Goal: Information Seeking & Learning: Check status

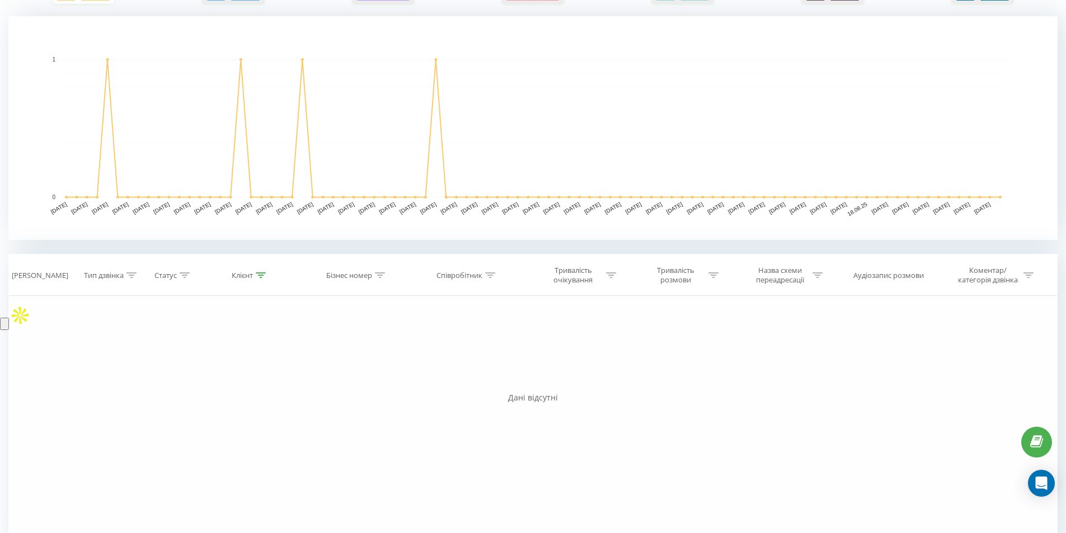
scroll to position [253, 0]
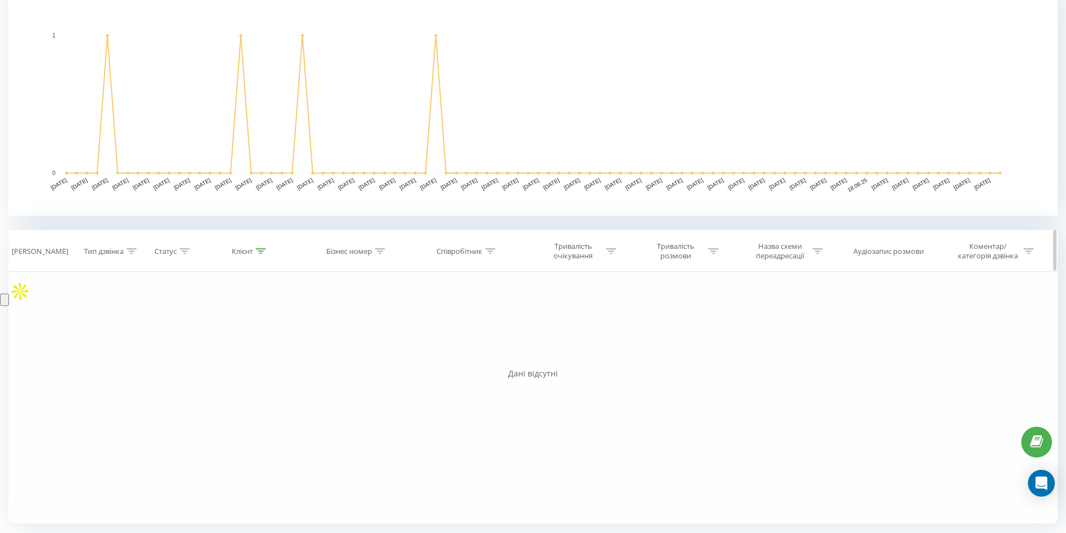
click at [260, 251] on icon at bounding box center [261, 251] width 10 height 6
click at [251, 327] on input "0672464774" at bounding box center [250, 332] width 98 height 20
paste input "380502955001"
click at [286, 354] on span "OK" at bounding box center [273, 353] width 31 height 17
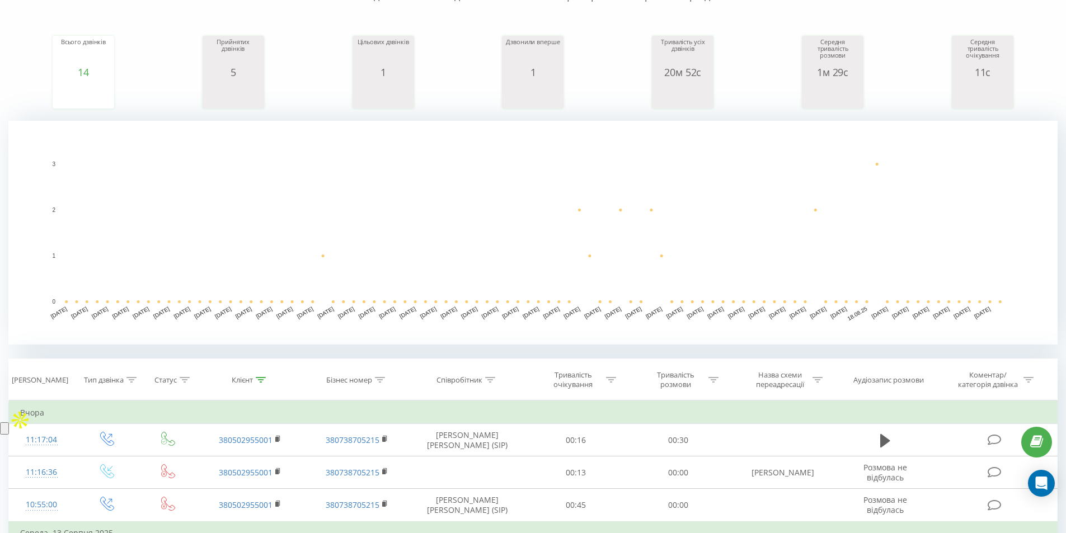
scroll to position [224, 0]
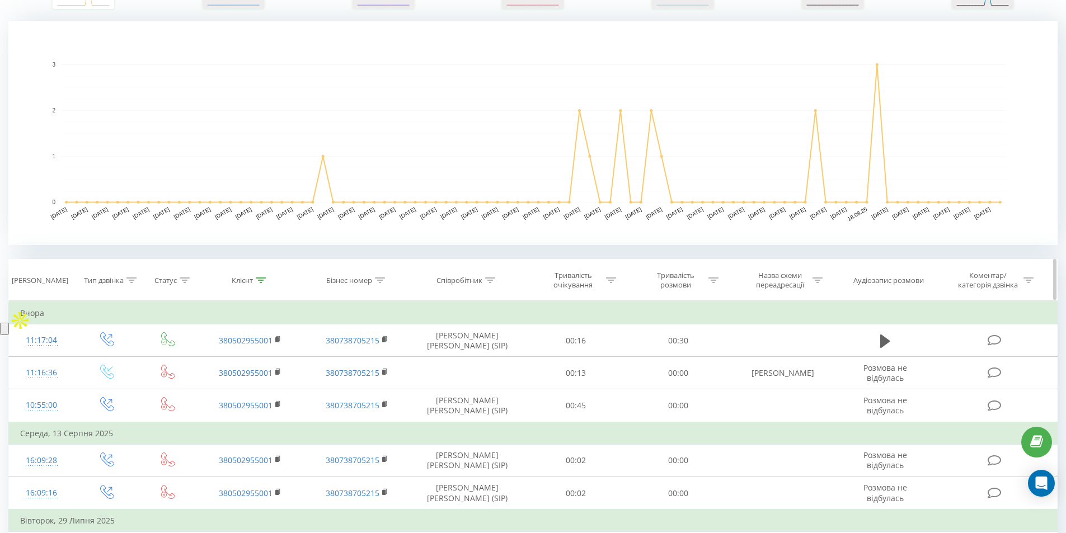
click at [261, 279] on icon at bounding box center [261, 280] width 10 height 6
click at [253, 357] on input "380502955001" at bounding box center [250, 361] width 98 height 20
click at [252, 358] on input "380502955001" at bounding box center [250, 361] width 98 height 20
paste input "731346766"
type input "380731346766"
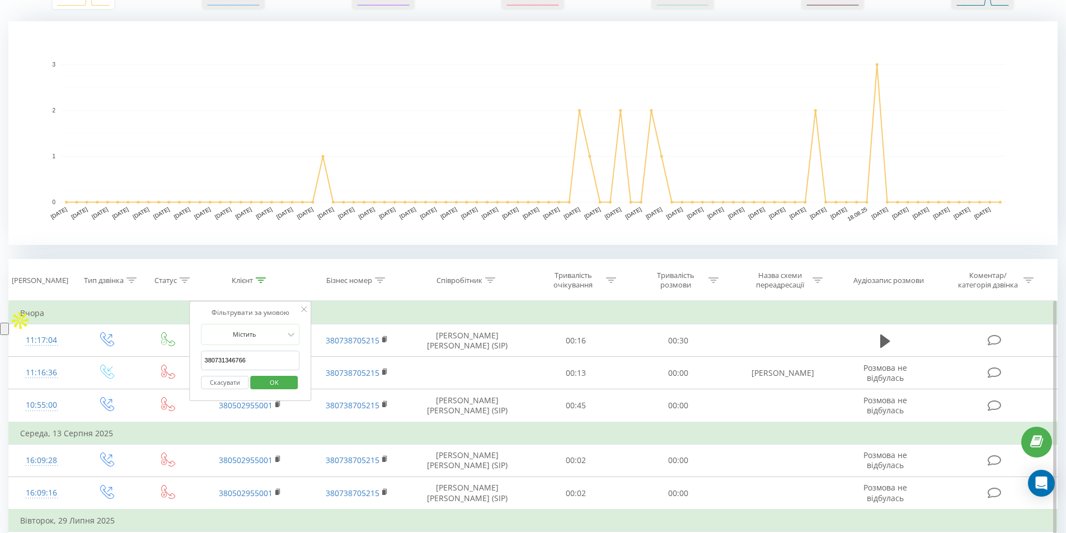
click at [277, 384] on span "OK" at bounding box center [273, 382] width 31 height 17
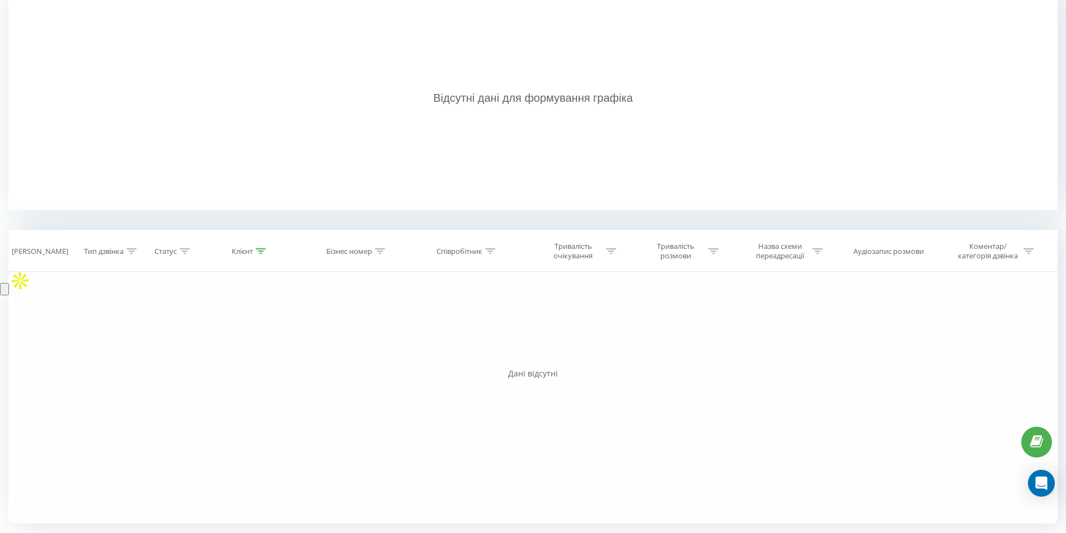
scroll to position [263, 0]
click at [263, 432] on div "Фільтрувати за умовою Дорівнює Введіть значення Скасувати OK Фільтрувати за умо…" at bounding box center [532, 398] width 1049 height 252
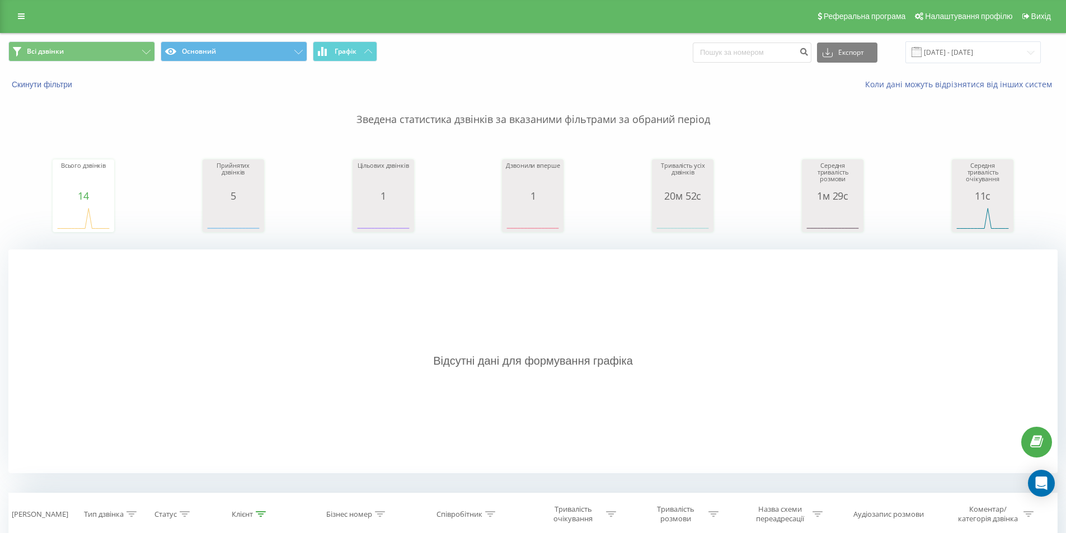
scroll to position [0, 0]
click at [975, 53] on input "01.06.2025 - 31.08.2025" at bounding box center [972, 53] width 135 height 22
click at [974, 53] on input "01.06.2025 - 31.08.2025" at bounding box center [972, 53] width 135 height 22
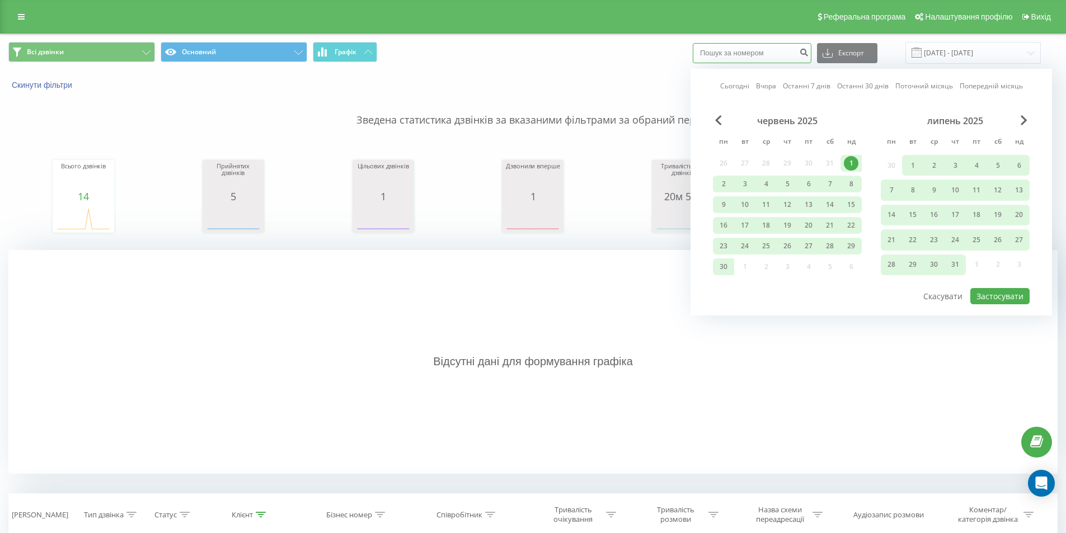
click at [770, 55] on input at bounding box center [752, 53] width 119 height 20
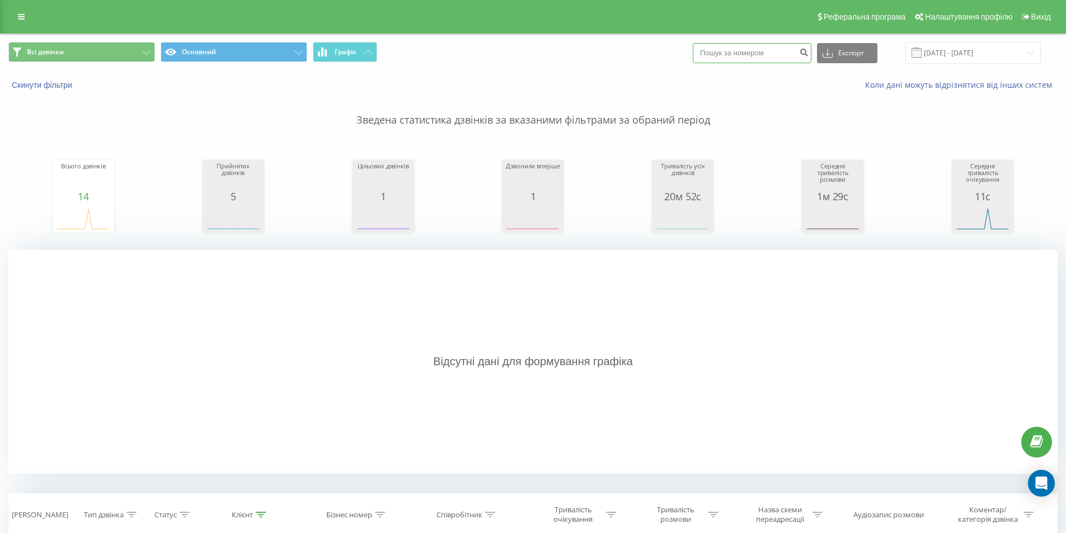
paste input "380731346766"
type input "380731346766"
click at [808, 53] on icon "submit" at bounding box center [804, 51] width 10 height 7
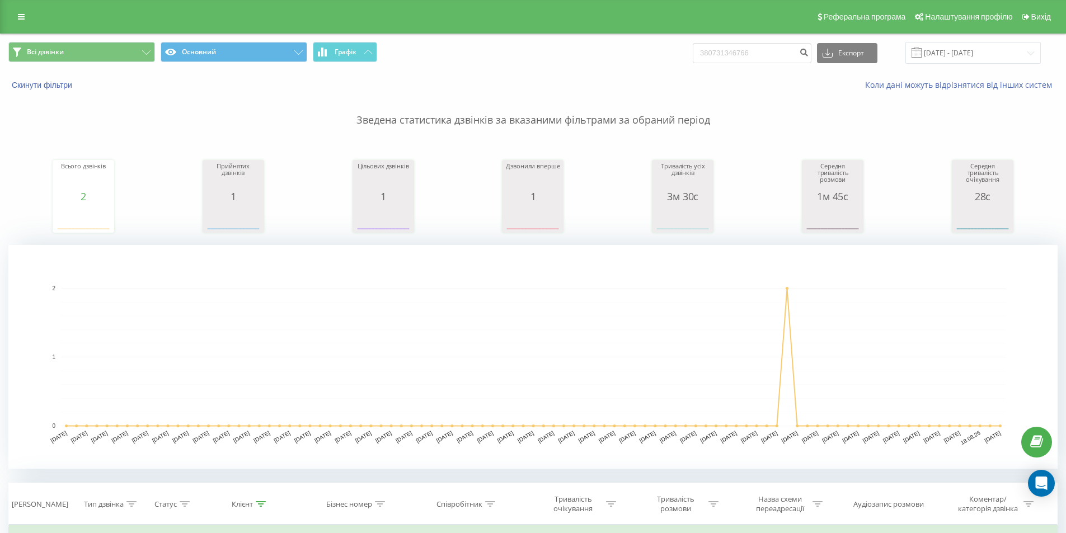
click at [351, 391] on rect "A chart." at bounding box center [533, 357] width 944 height 138
click at [761, 58] on input "380731346766" at bounding box center [752, 53] width 119 height 20
paste input "0962233942"
click at [761, 58] on input "3807313467660962233942" at bounding box center [752, 53] width 119 height 20
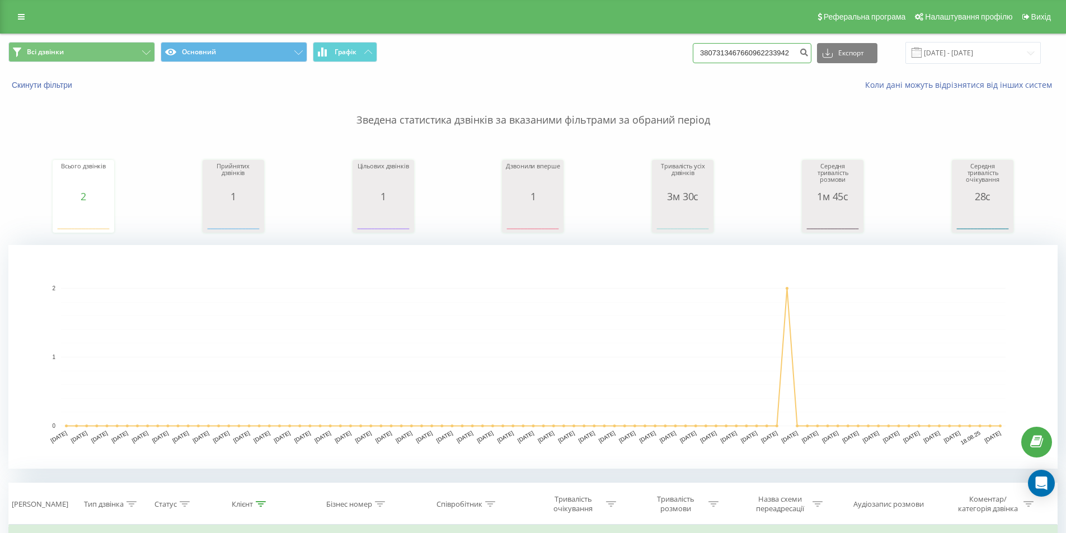
paste input
type input "0962233942"
click at [808, 50] on icon "submit" at bounding box center [804, 51] width 10 height 7
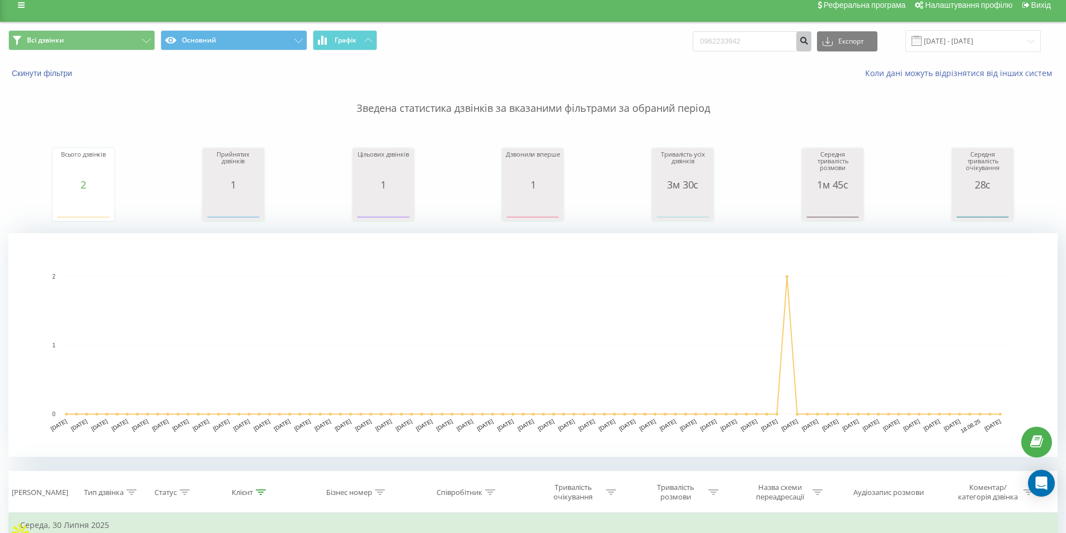
scroll to position [168, 0]
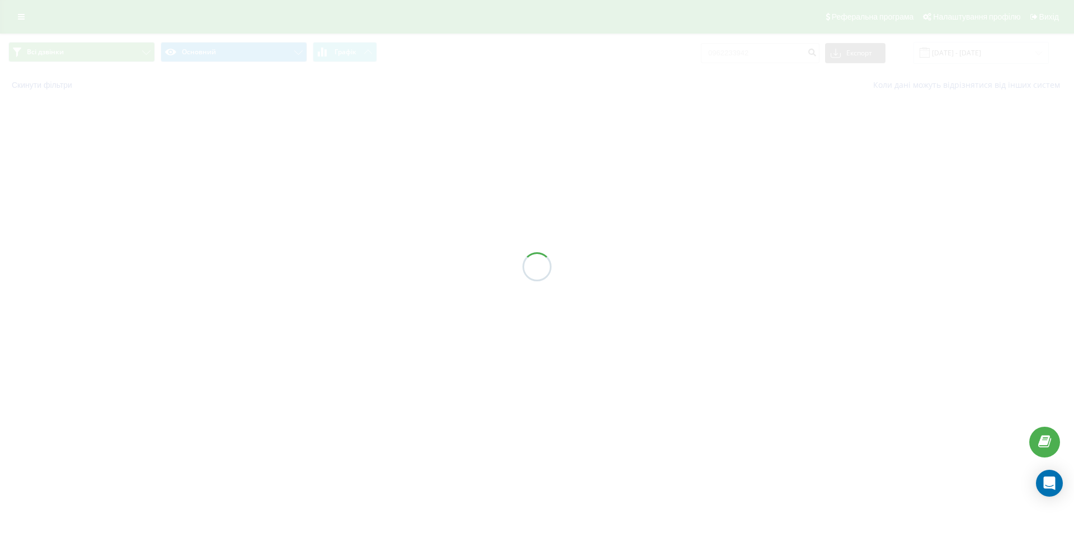
click at [485, 501] on div at bounding box center [537, 266] width 1074 height 533
